Goal: Information Seeking & Learning: Learn about a topic

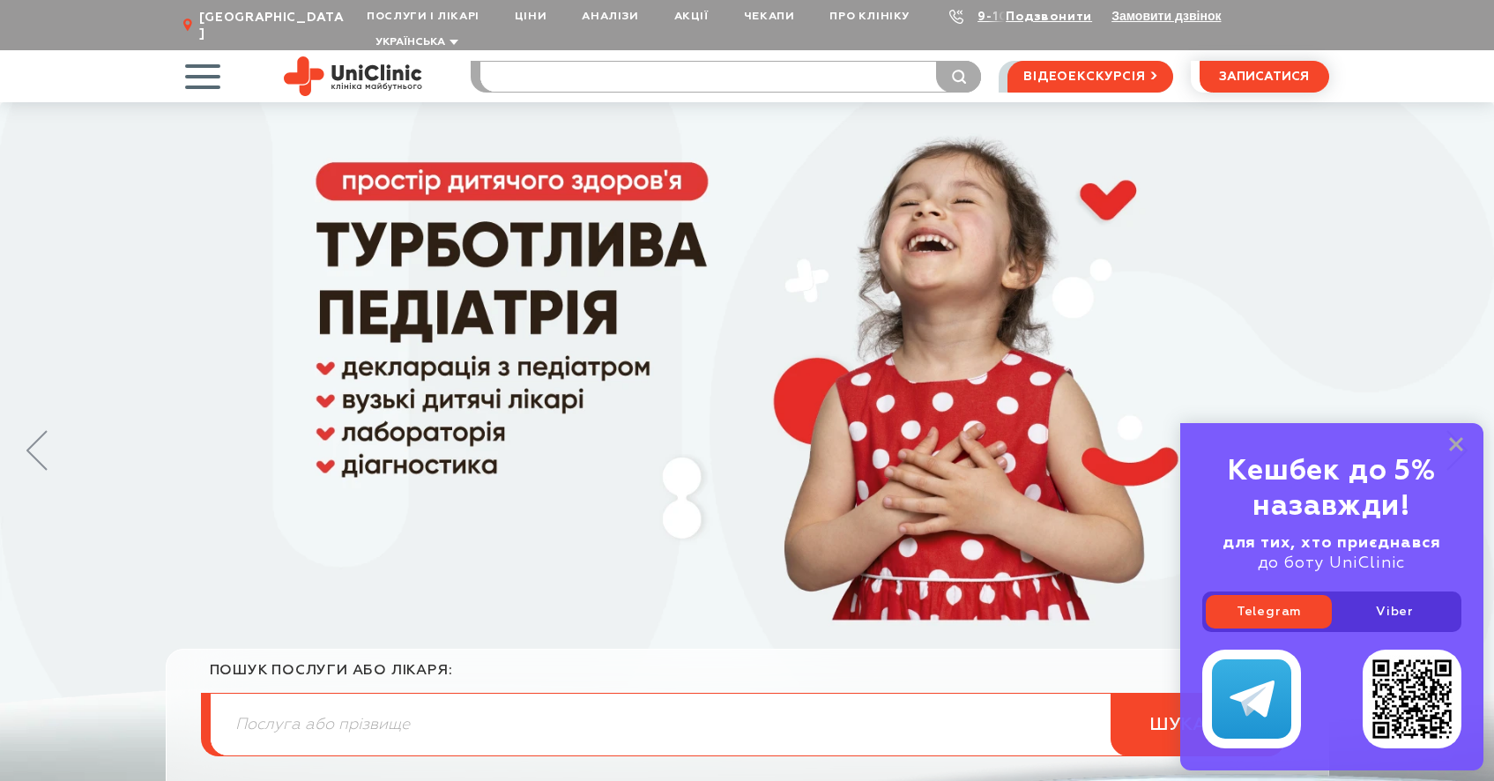
click at [572, 71] on input "search" at bounding box center [731, 77] width 501 height 30
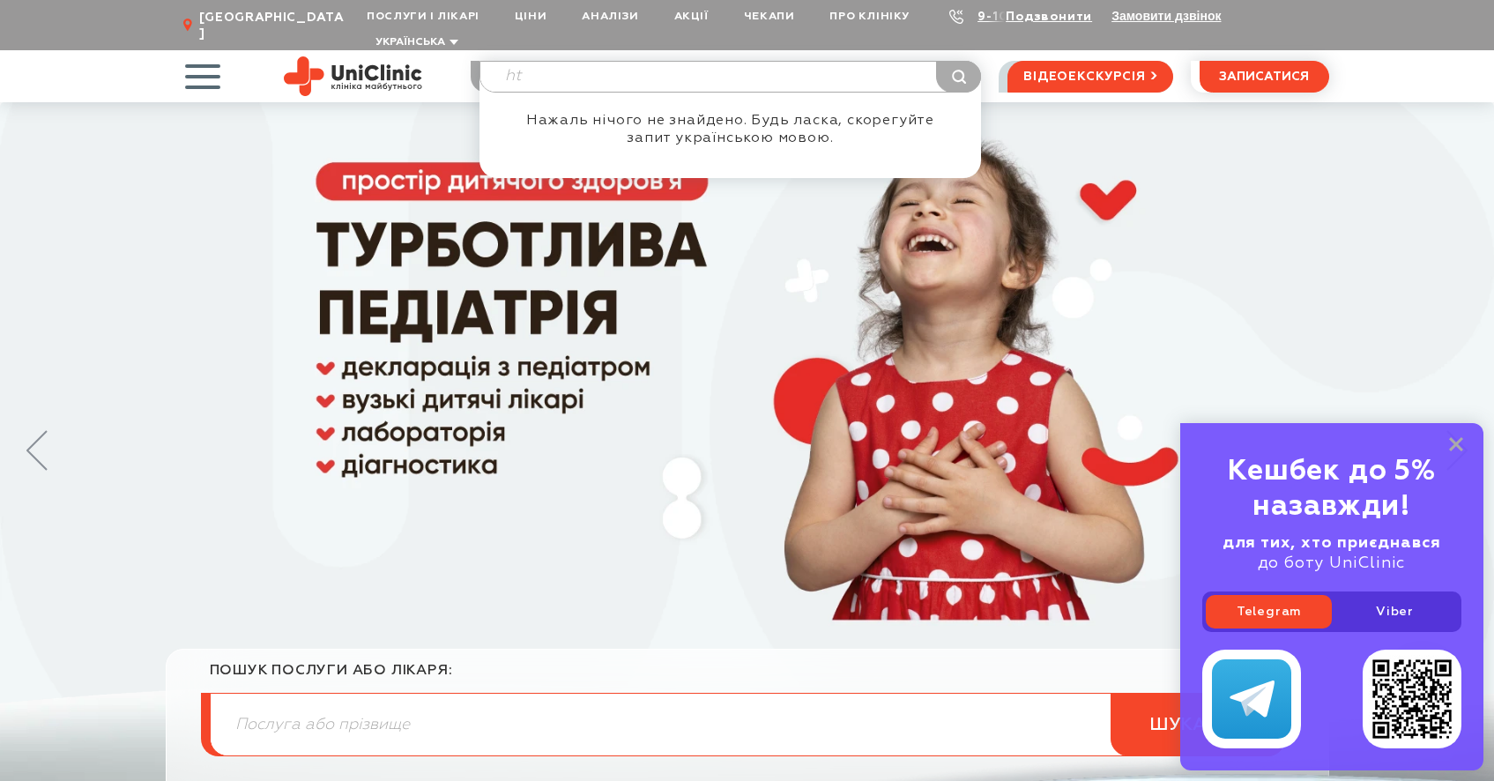
type input "h"
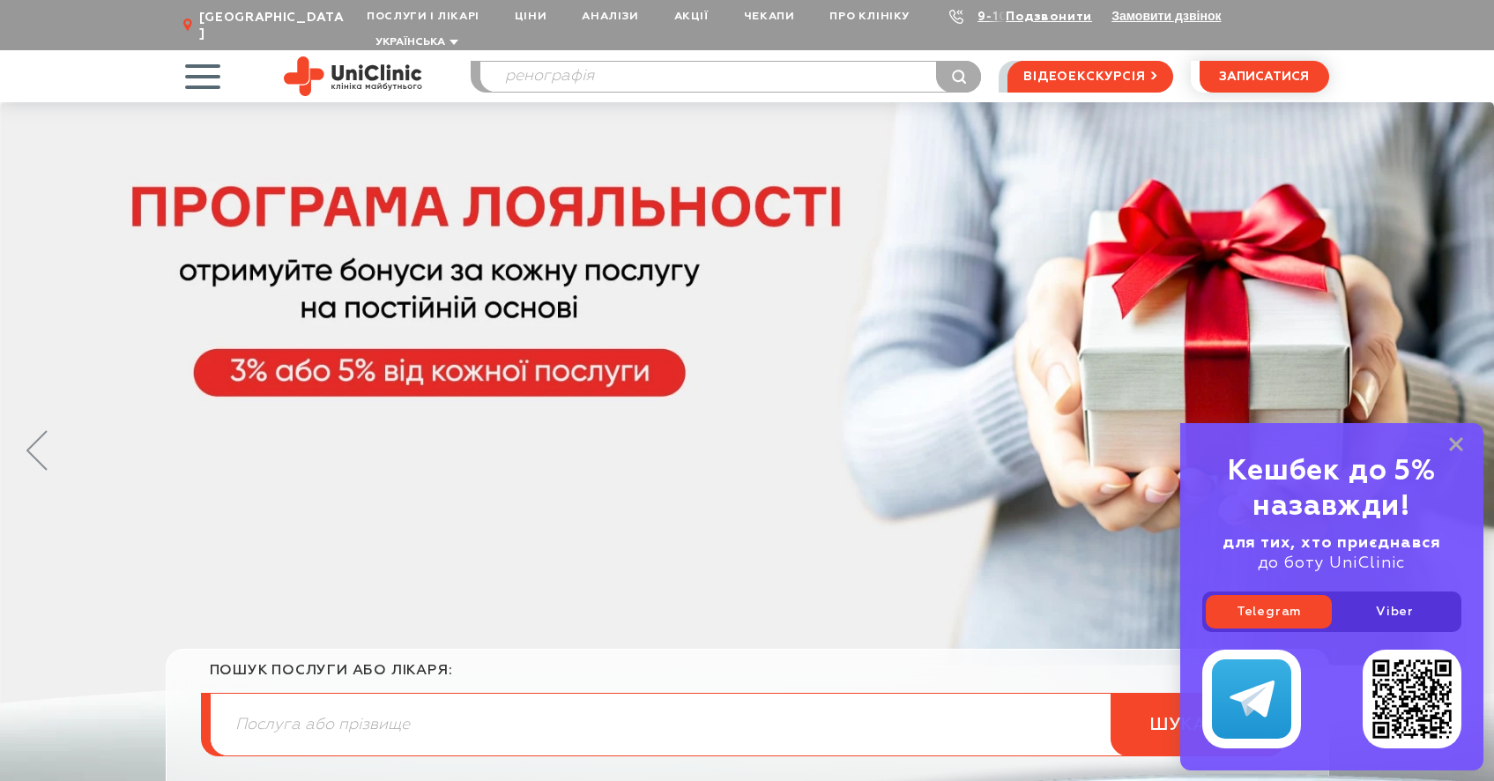
type input "ренографія"
click at [936, 61] on button "submit" at bounding box center [958, 77] width 45 height 32
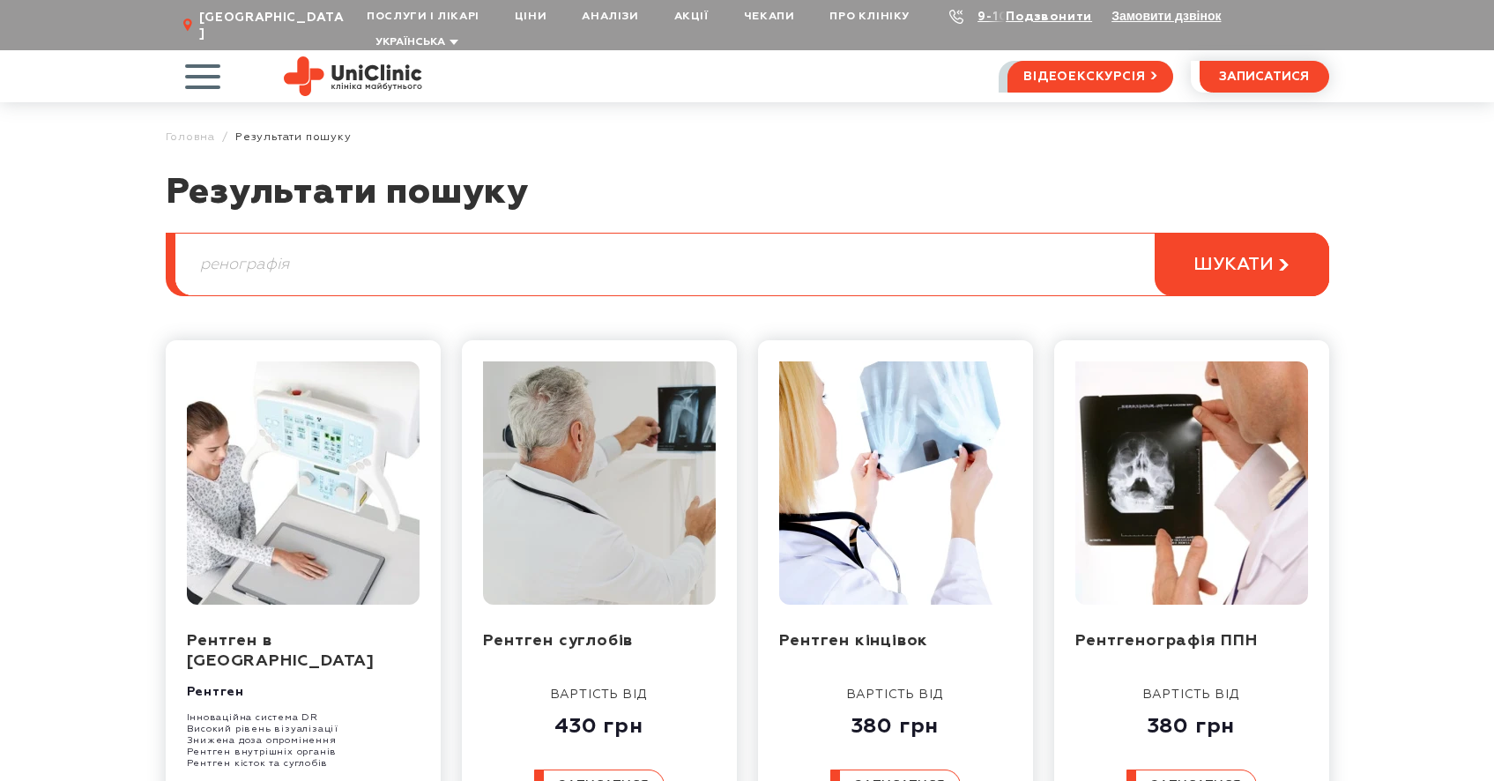
click at [441, 244] on input "ренографія" at bounding box center [751, 265] width 1153 height 62
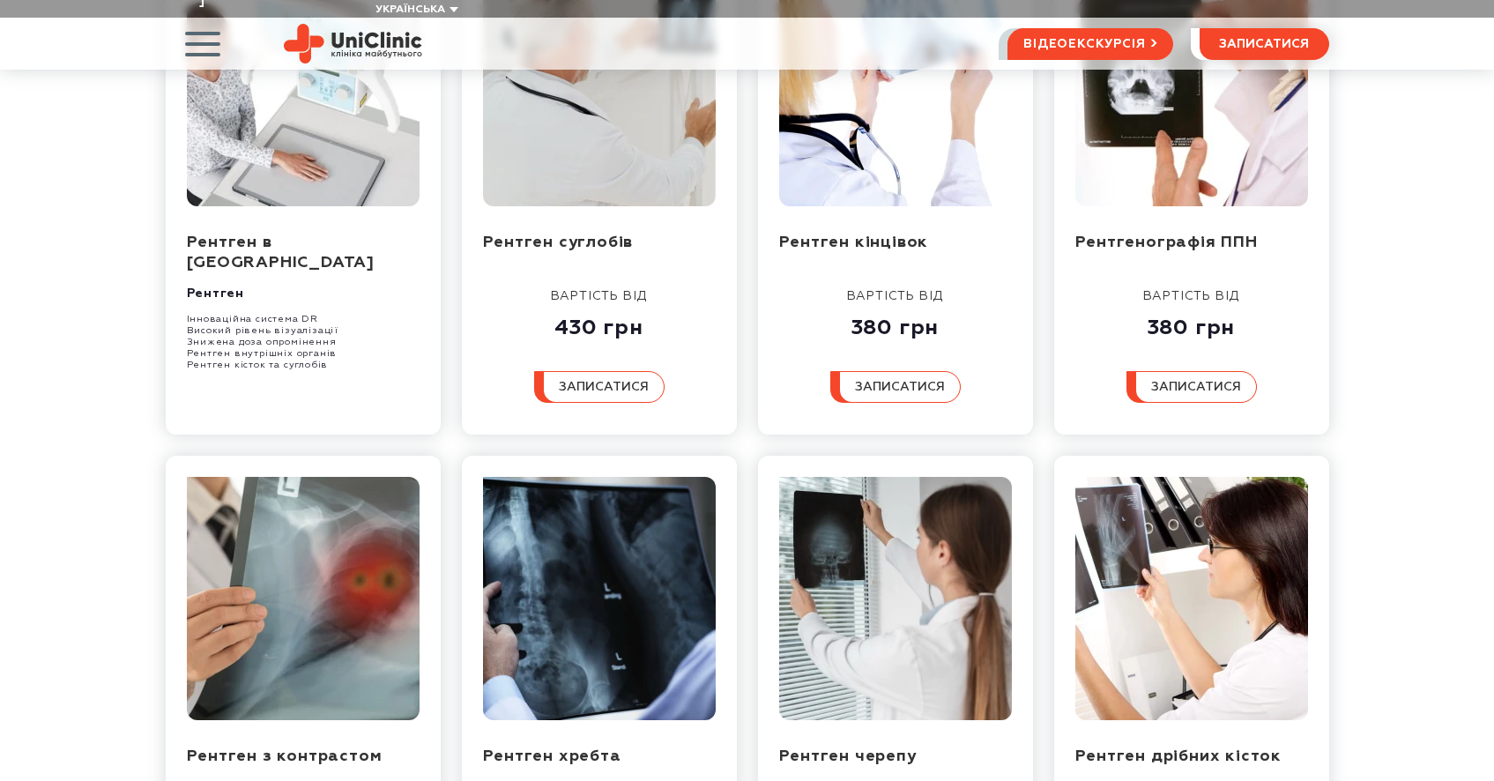
scroll to position [257, 0]
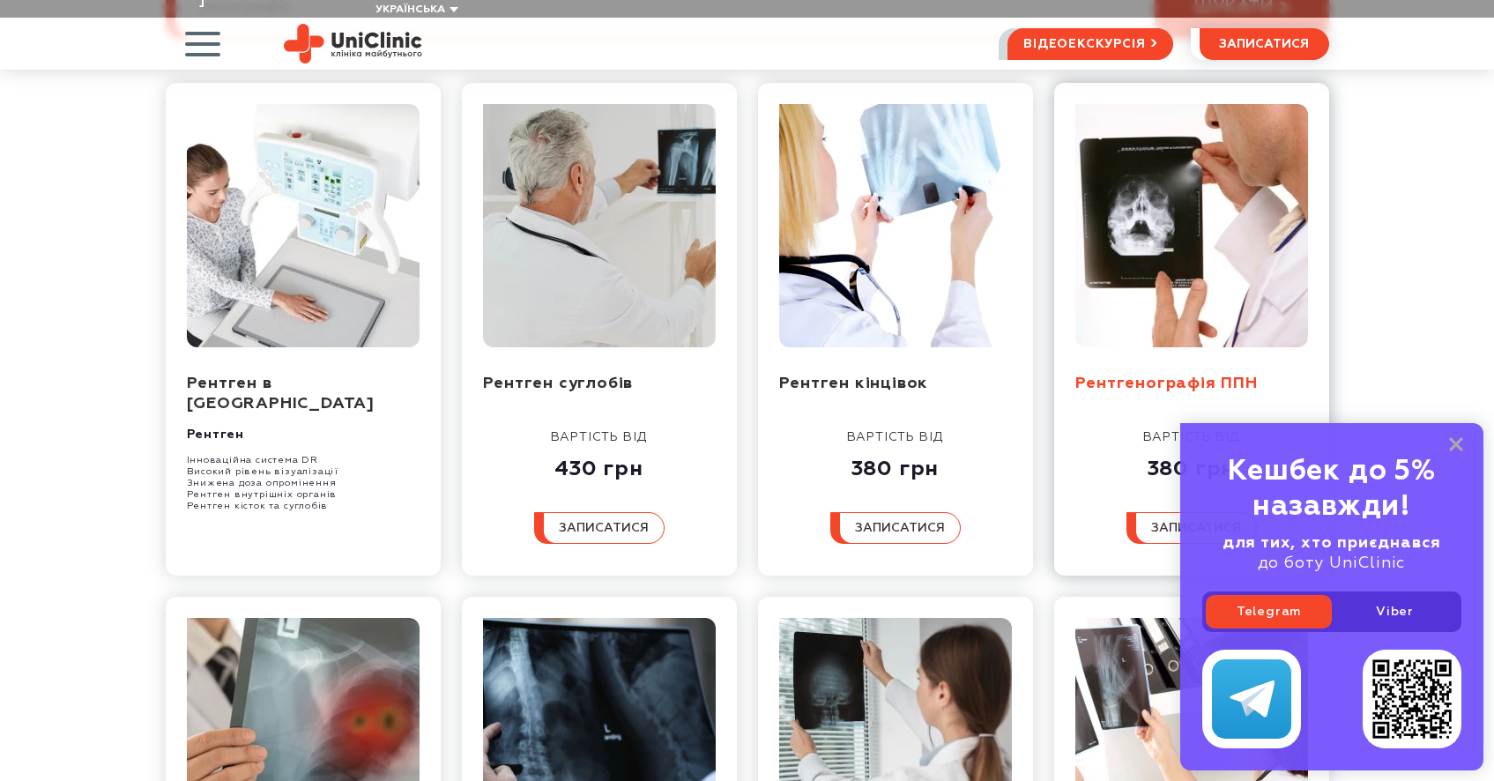
click at [1217, 376] on link "Рентгенографія ППН" at bounding box center [1167, 384] width 183 height 16
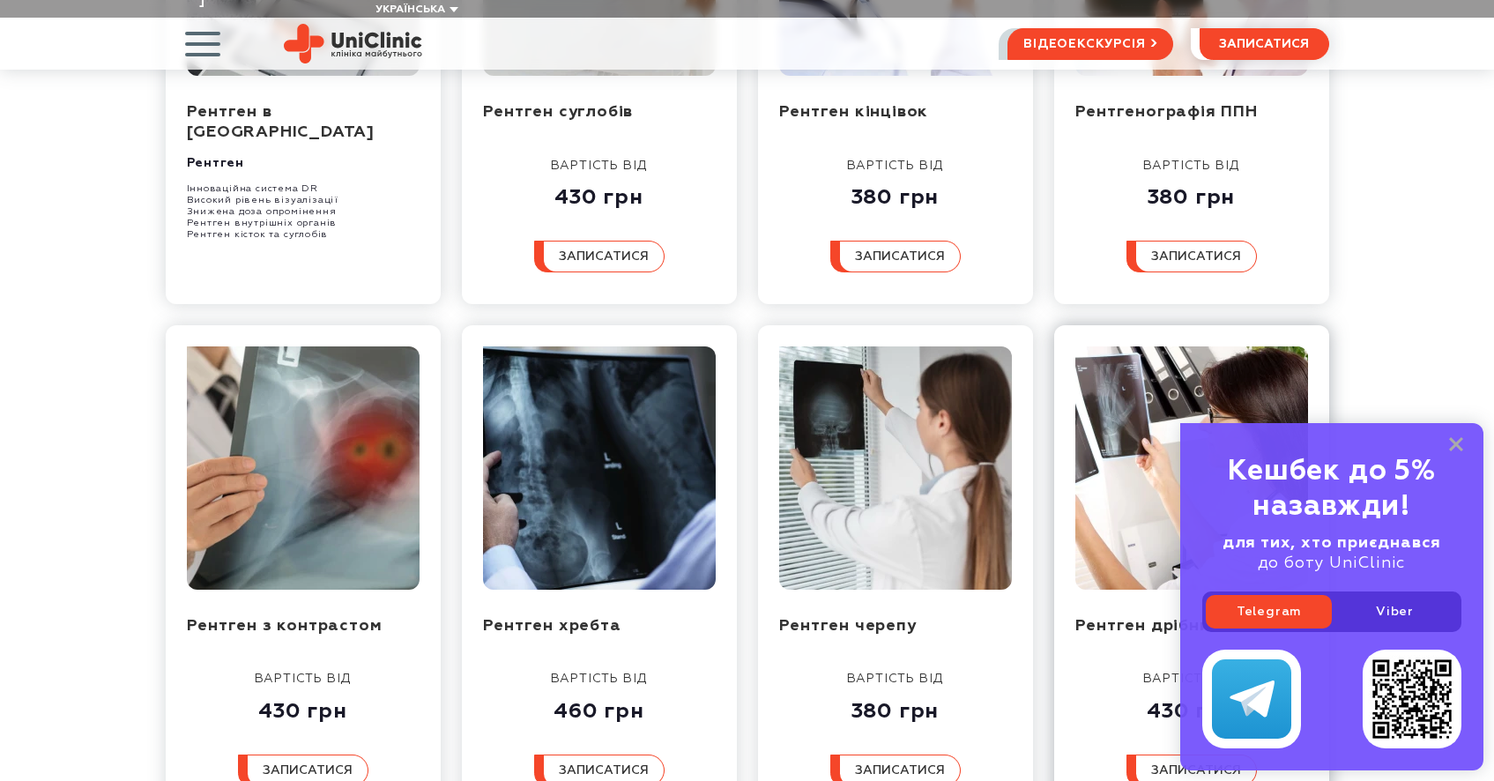
scroll to position [540, 0]
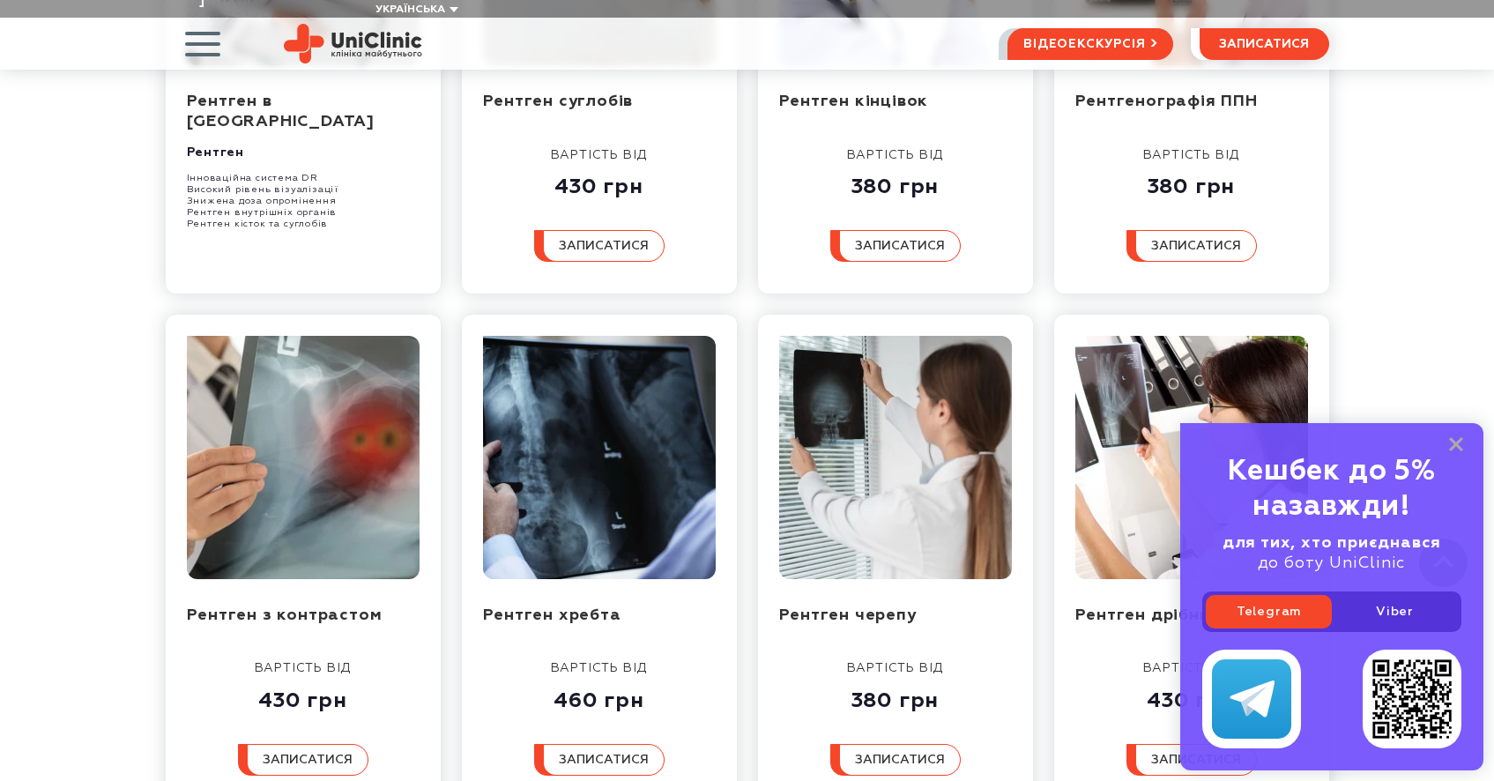
click at [1456, 453] on div "Кешбек до 5% назавжди! для тих, хто приєднався до боту UniClinic Telegram Viber" at bounding box center [1332, 596] width 303 height 347
click at [1451, 440] on rect at bounding box center [1457, 444] width 14 height 14
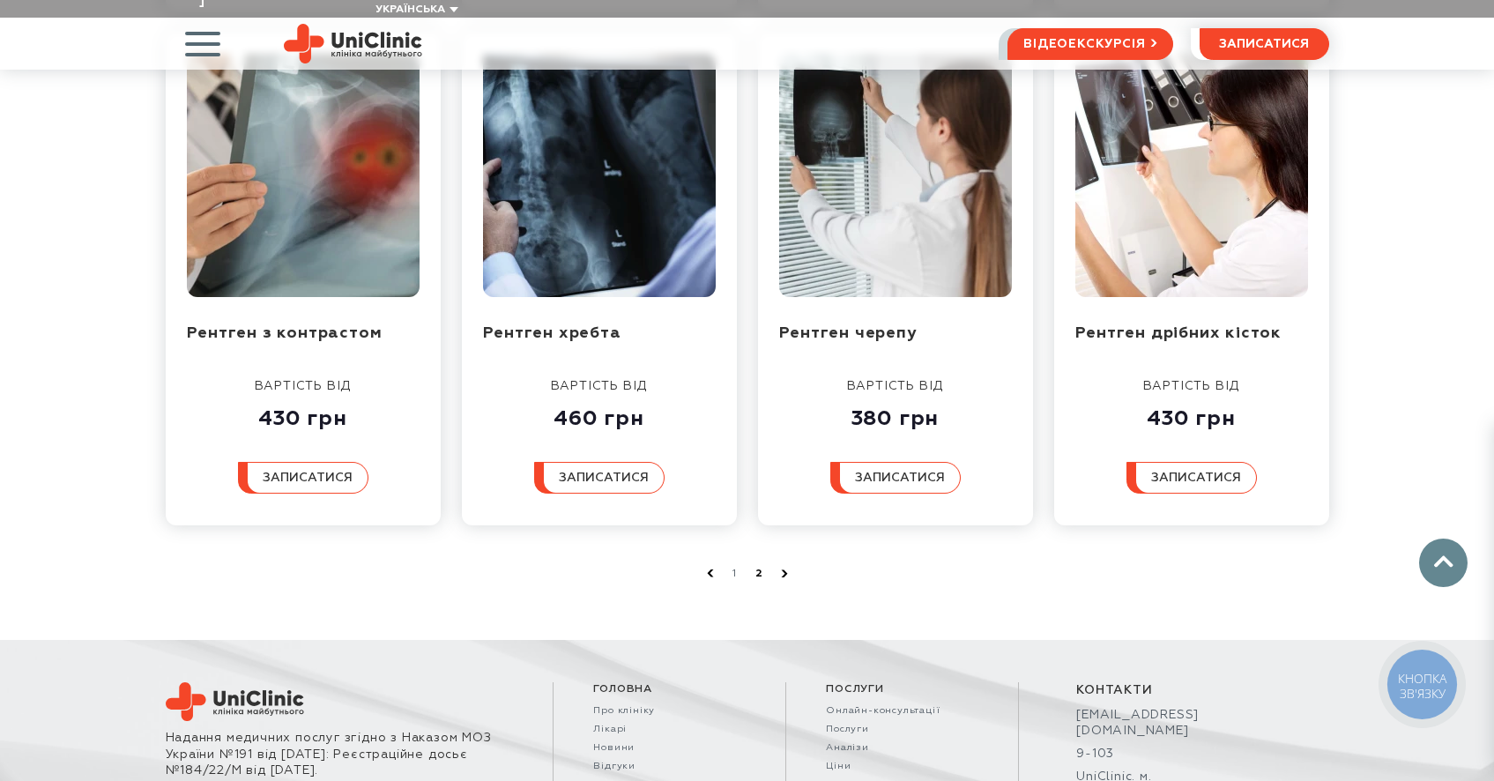
click at [761, 565] on link "2" at bounding box center [760, 574] width 18 height 18
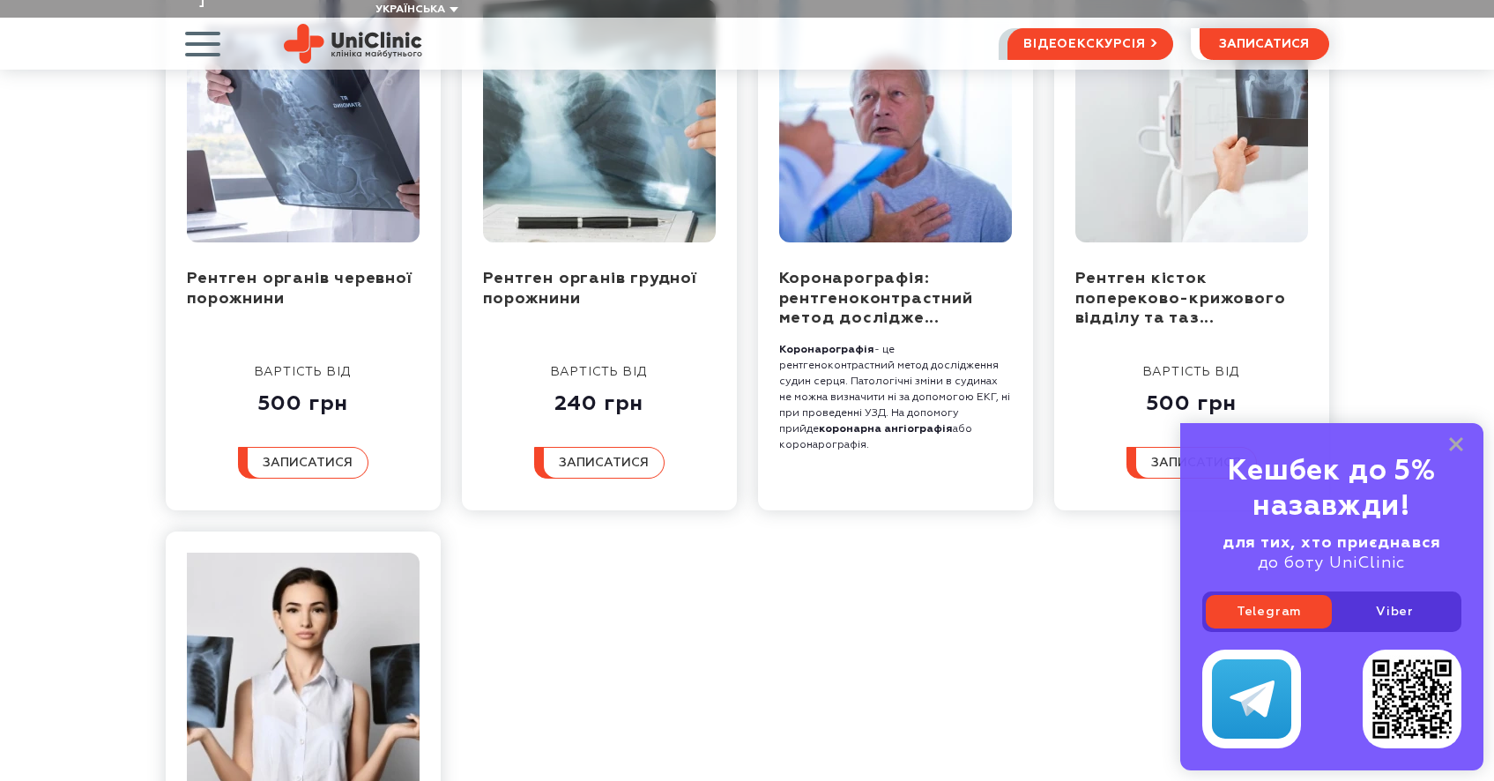
scroll to position [252, 0]
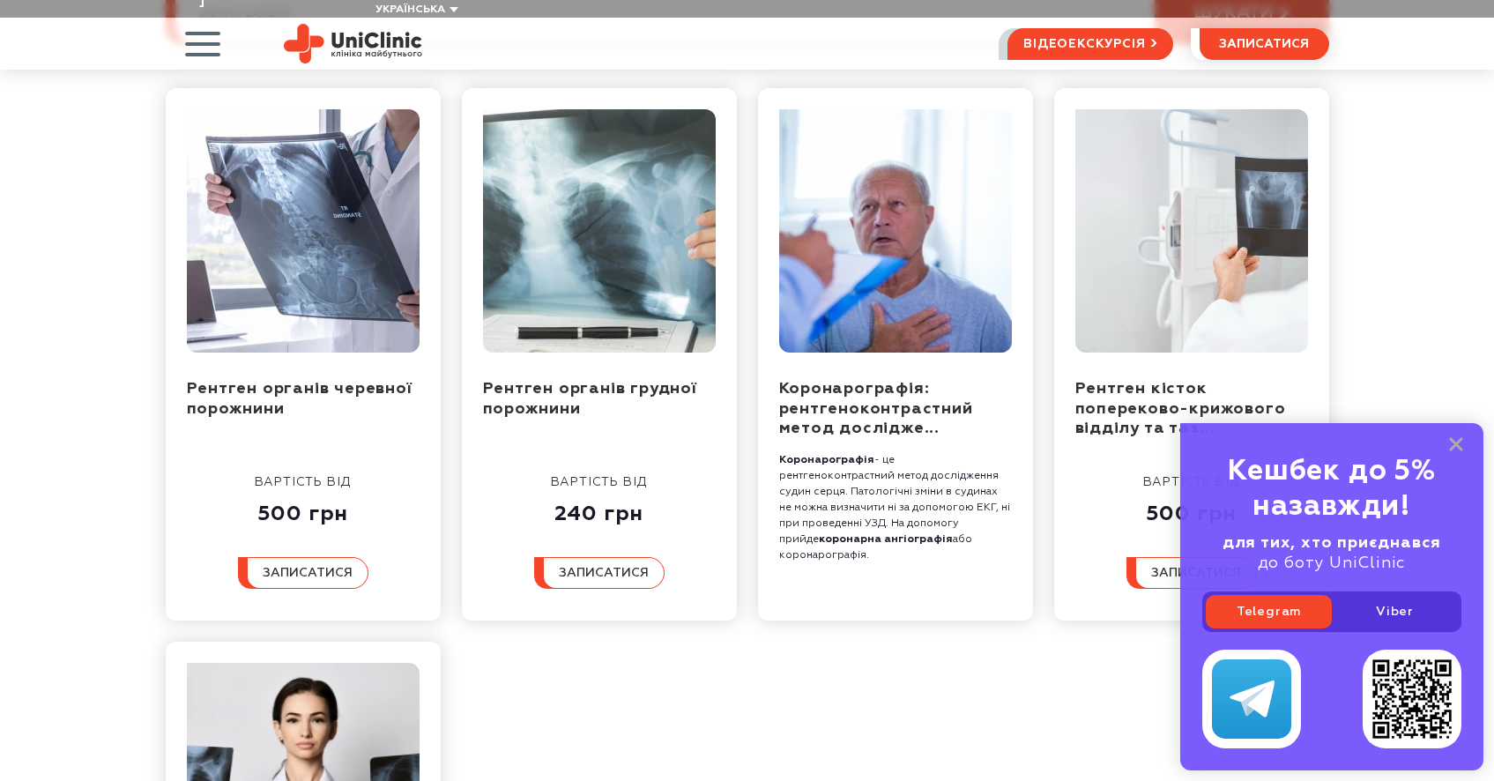
click at [1468, 449] on div "Кешбек до 5% назавжди! для тих, хто приєднався до боту UniClinic Telegram Viber" at bounding box center [1332, 596] width 303 height 347
click at [1463, 444] on icon at bounding box center [1457, 444] width 14 height 15
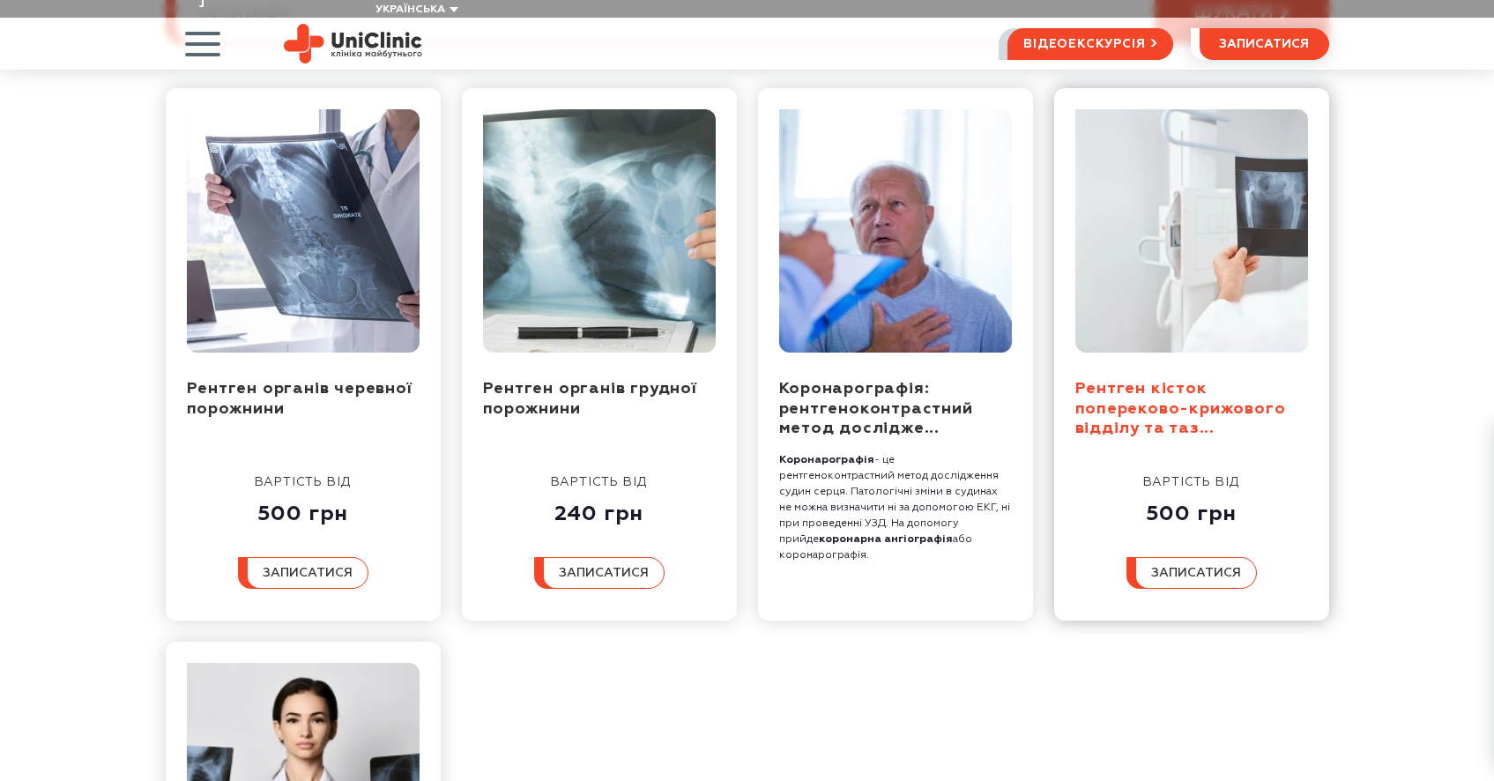
click at [1186, 383] on link "Рентген кісток попереково-крижового відділу та таз..." at bounding box center [1181, 409] width 211 height 56
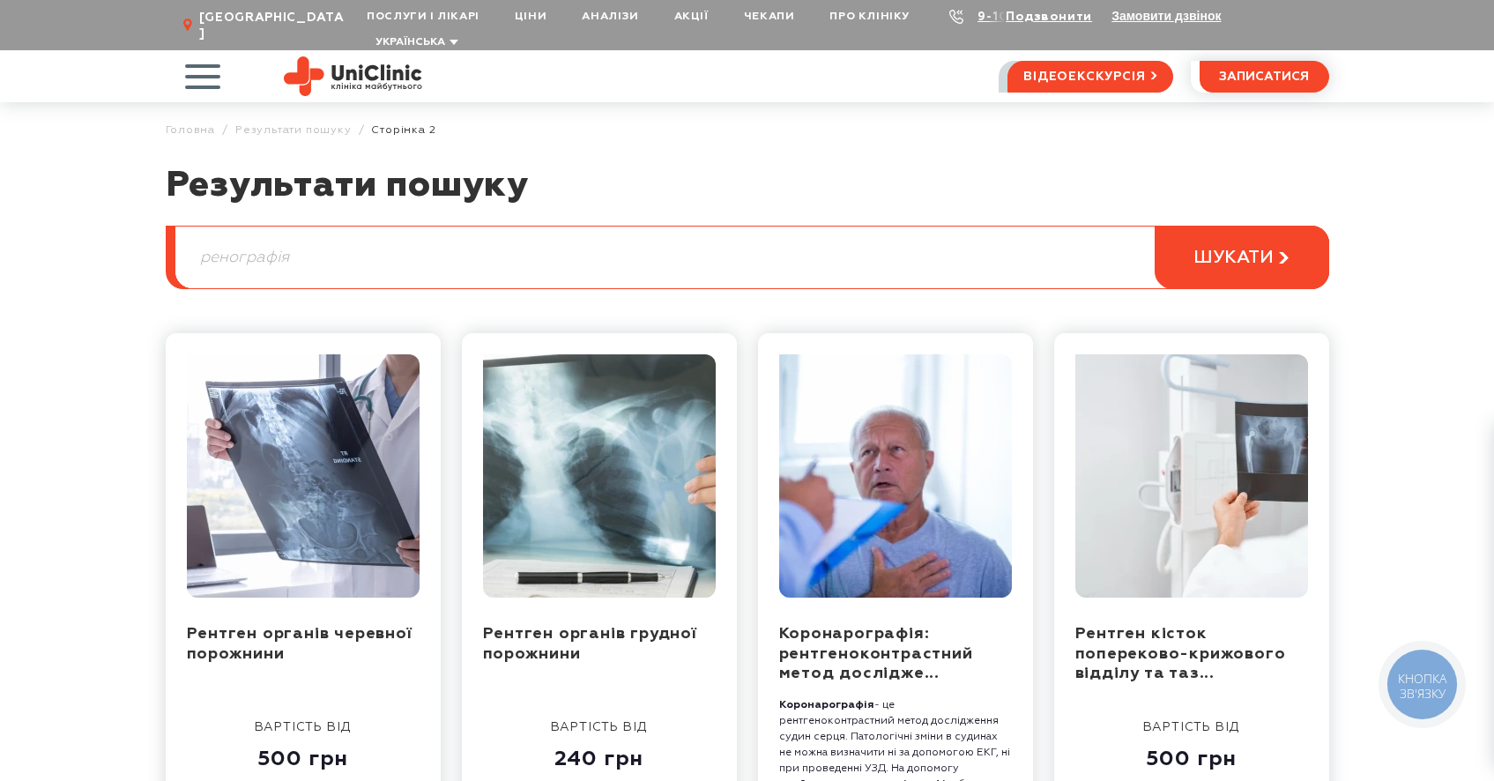
scroll to position [0, 0]
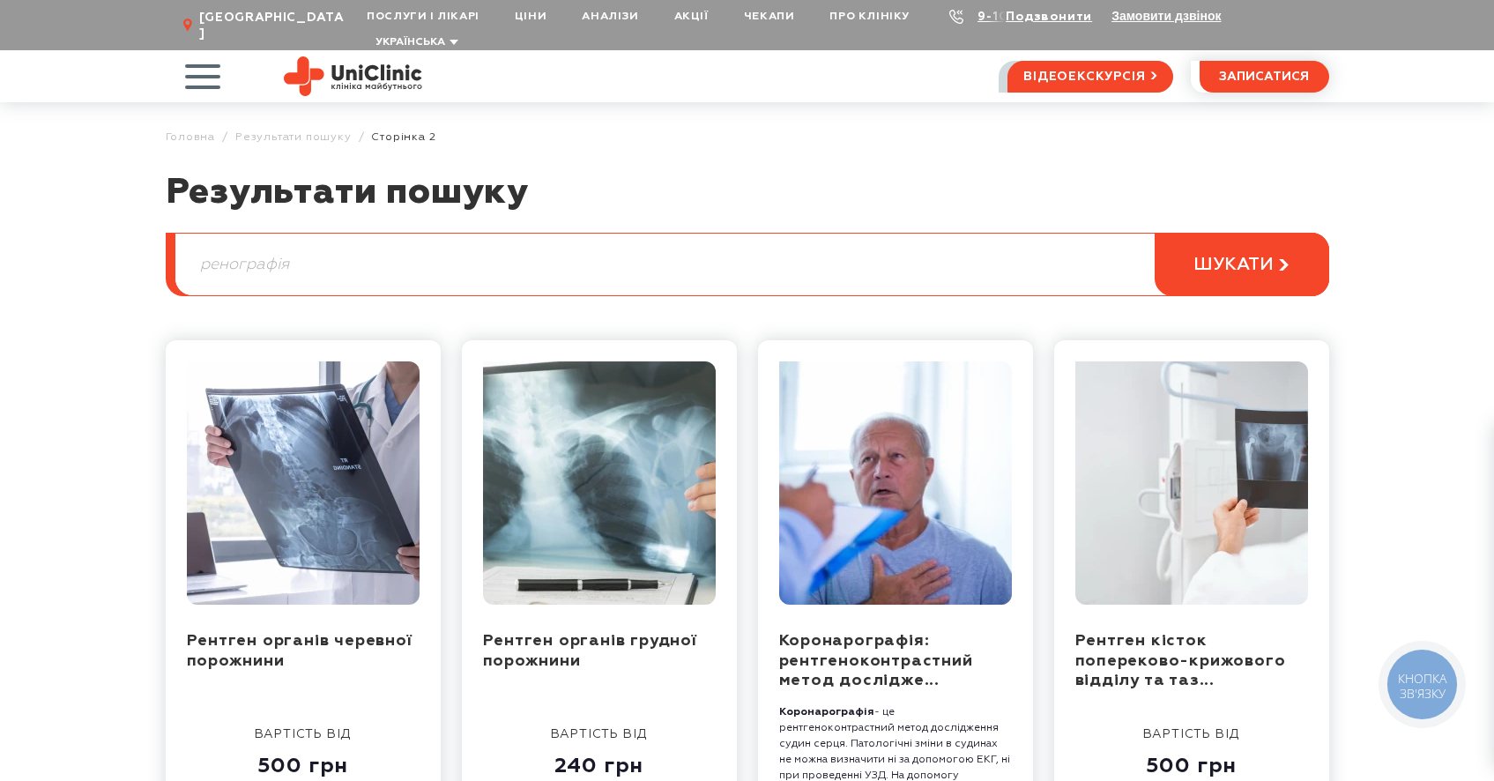
click at [309, 256] on input "ренографія" at bounding box center [751, 265] width 1153 height 62
click at [228, 242] on input "ренографія" at bounding box center [751, 265] width 1153 height 62
click at [393, 257] on input "рентгенографія" at bounding box center [751, 265] width 1153 height 62
type input "рентгенографія"
click at [1227, 263] on button "шукати" at bounding box center [1242, 264] width 175 height 63
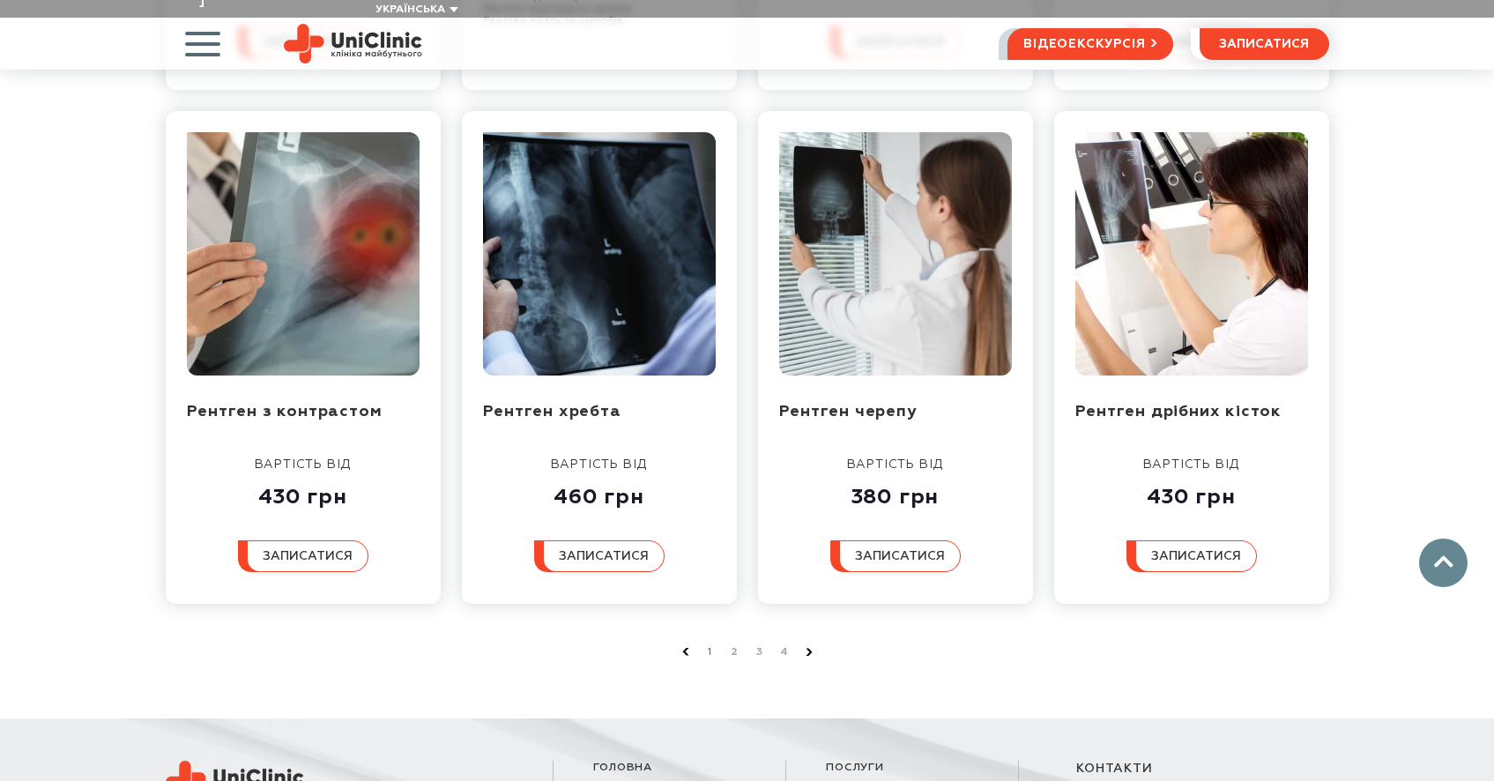
scroll to position [821, 0]
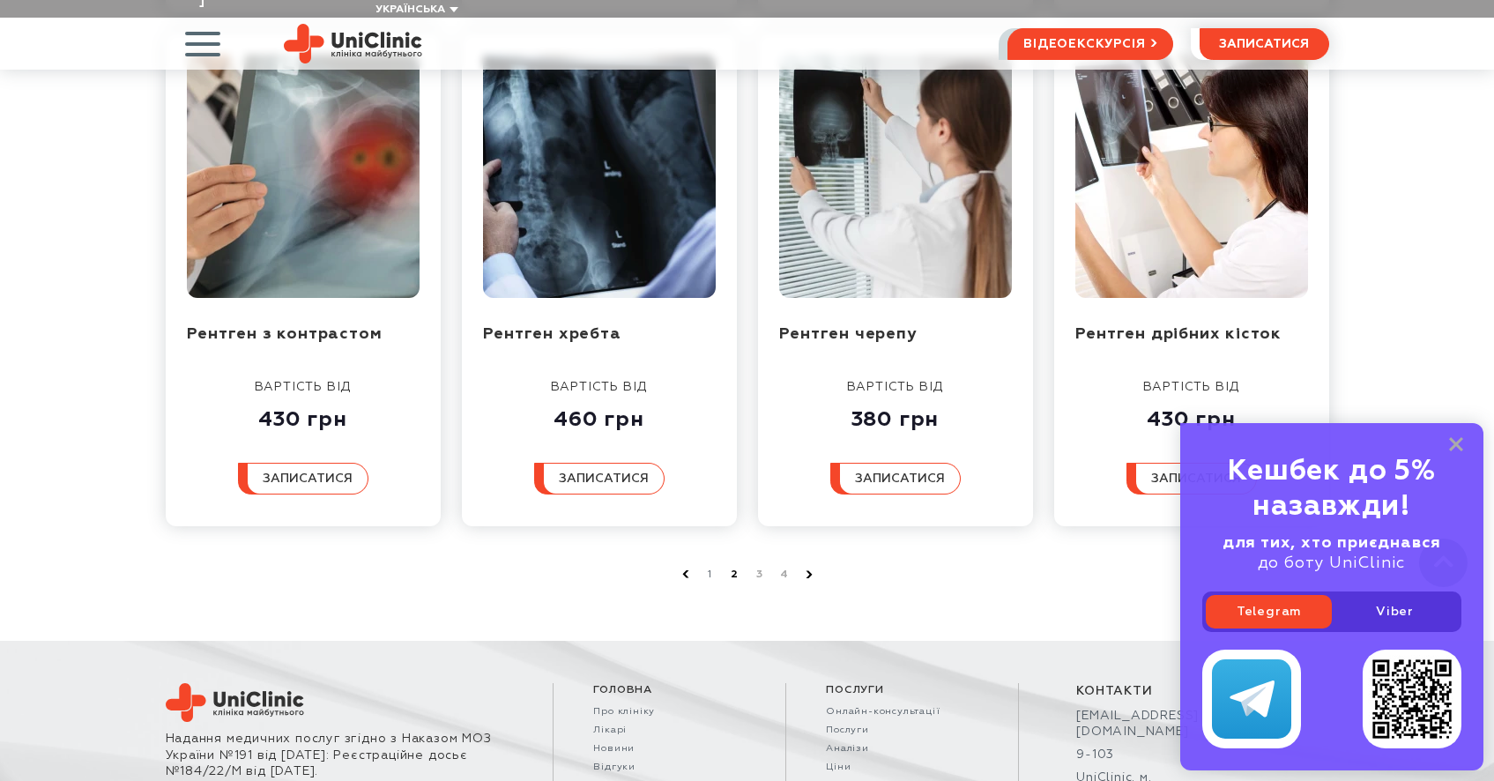
click at [731, 566] on link "2" at bounding box center [736, 575] width 18 height 18
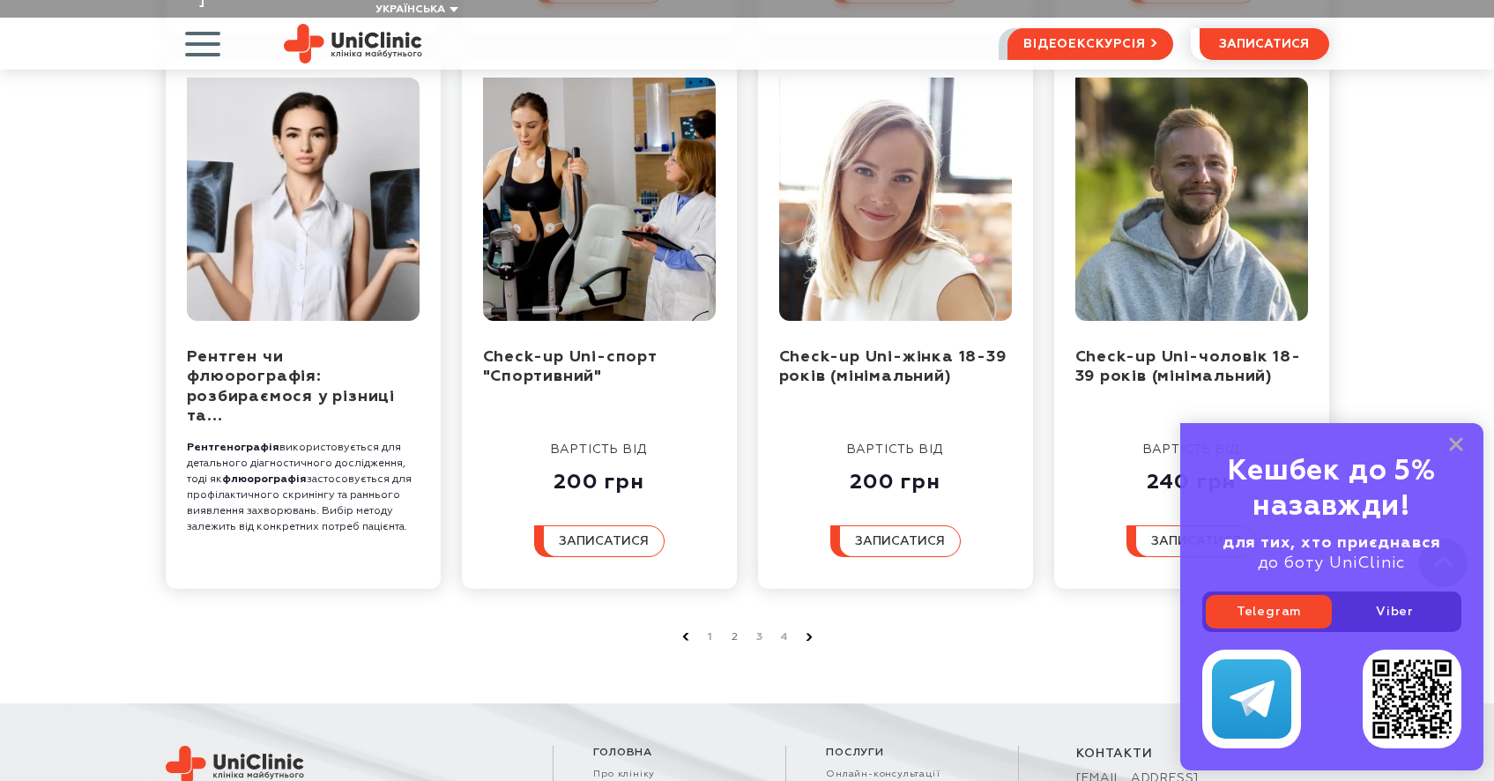
scroll to position [863, 0]
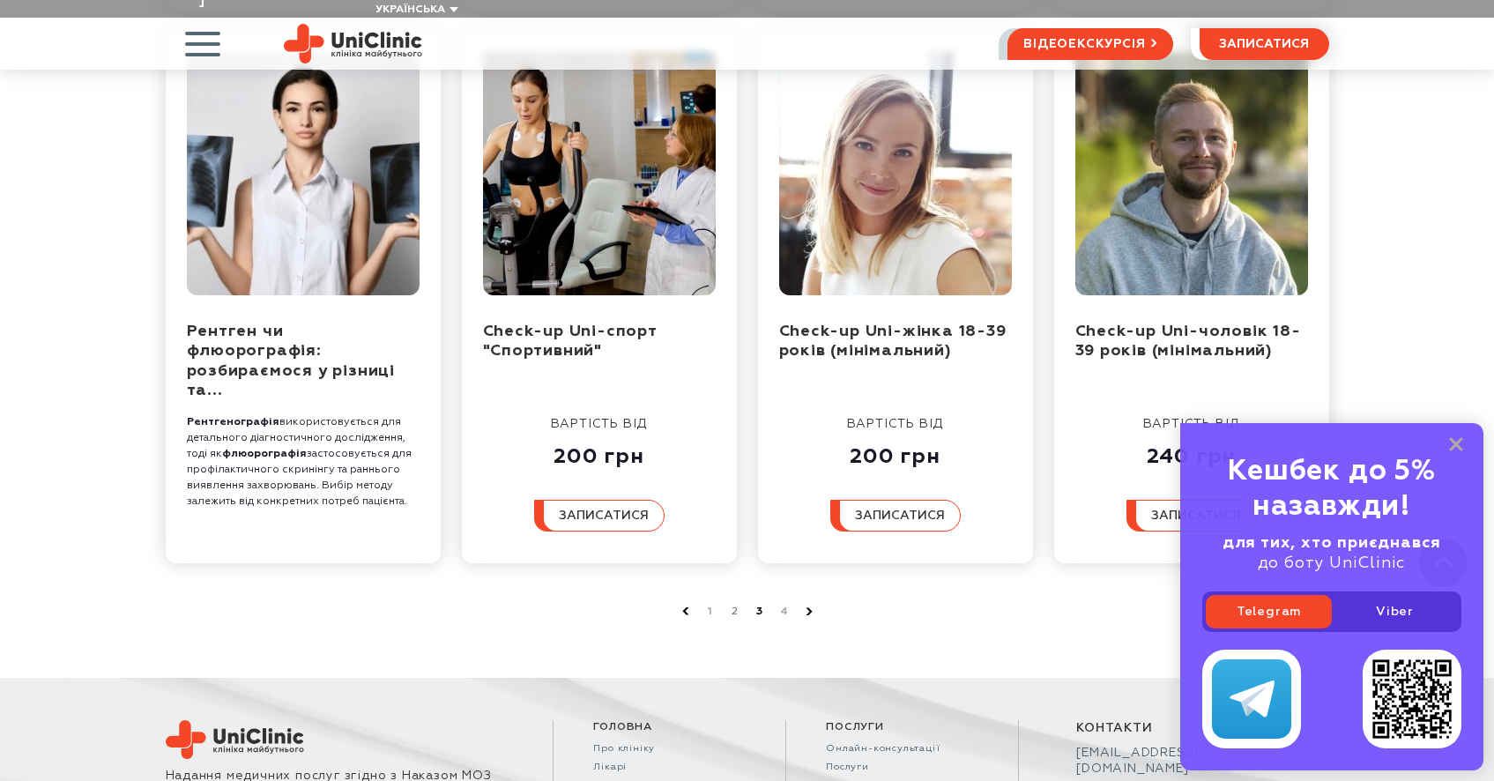
click at [754, 603] on link "3" at bounding box center [760, 612] width 18 height 18
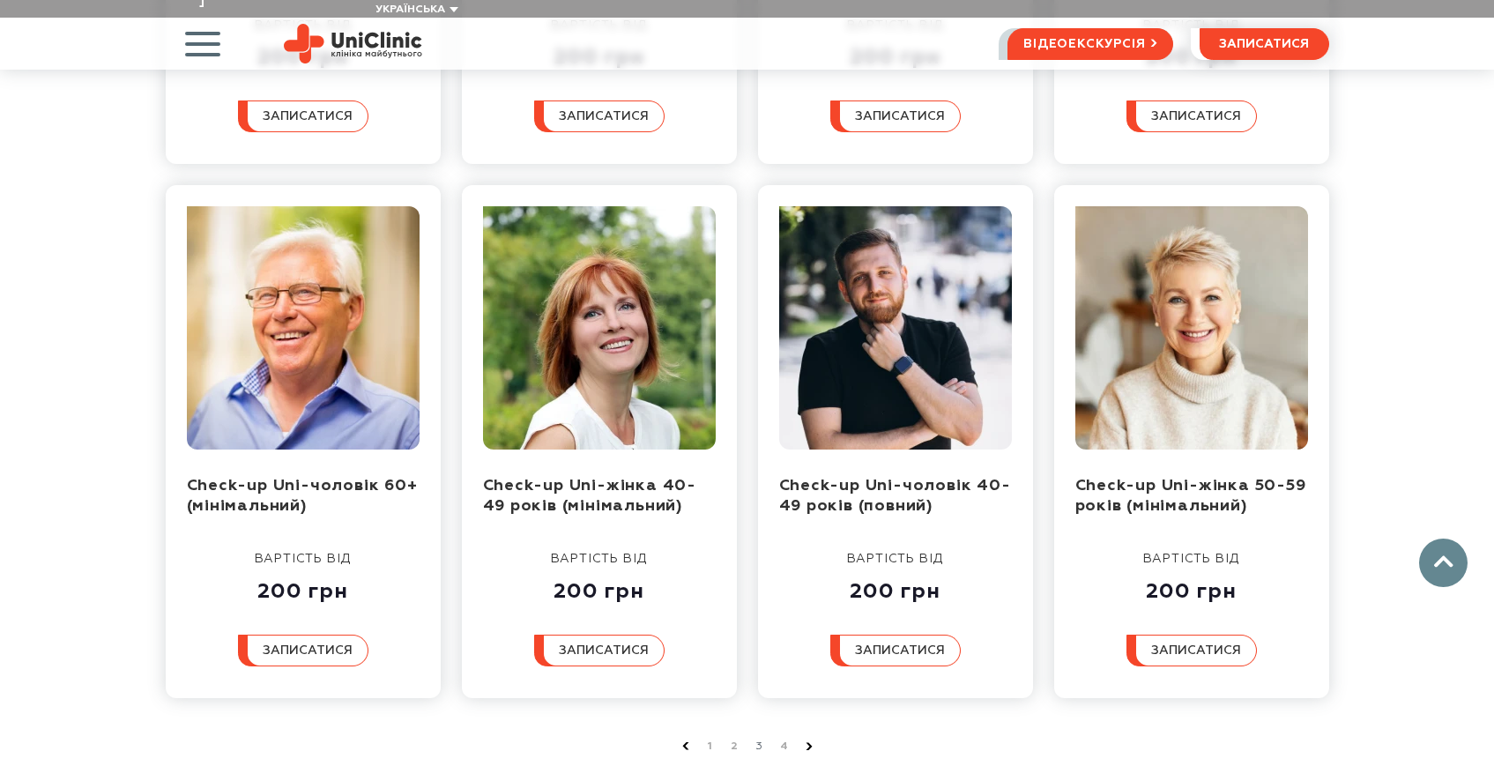
scroll to position [696, 0]
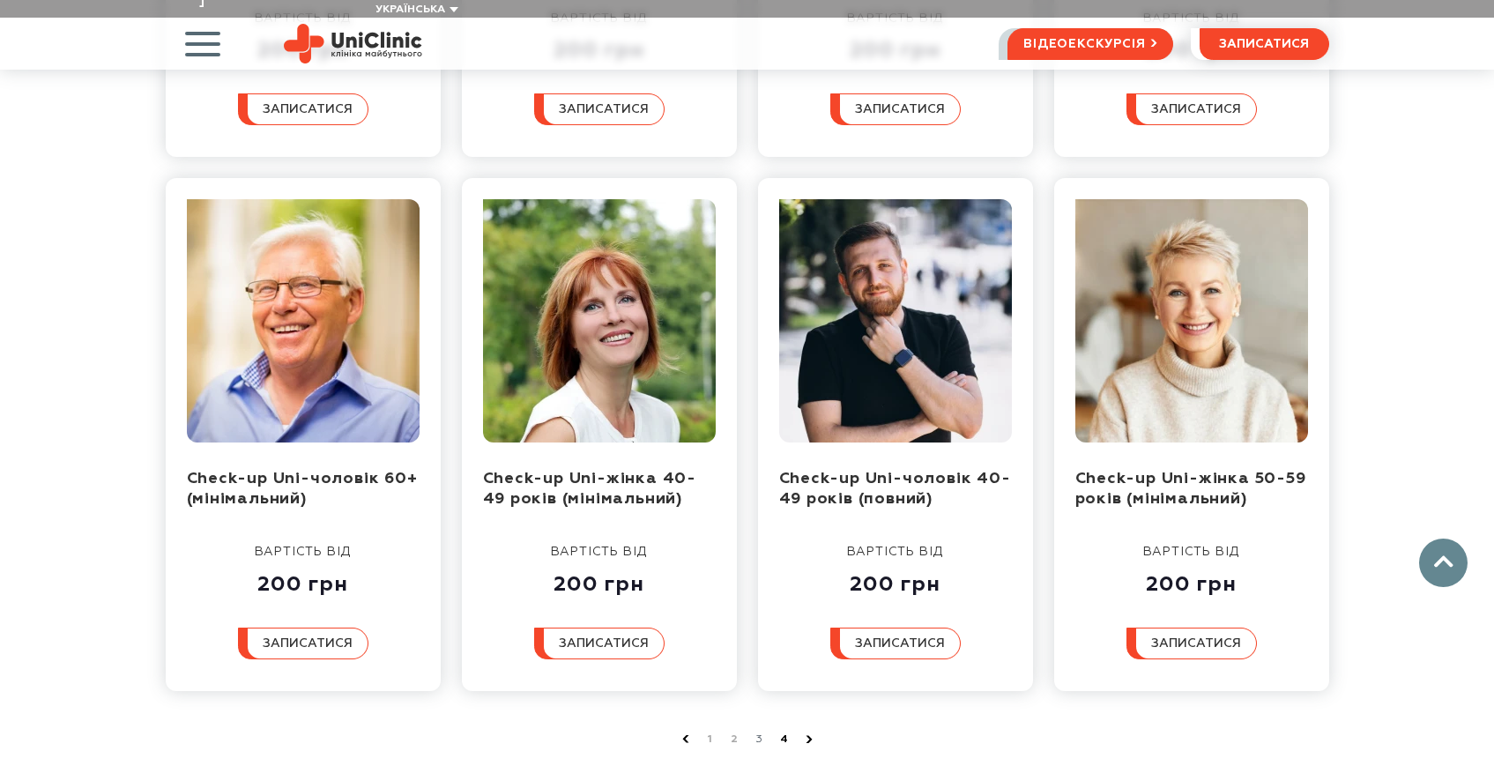
click at [789, 731] on link "4" at bounding box center [785, 740] width 18 height 18
